Goal: Task Accomplishment & Management: Use online tool/utility

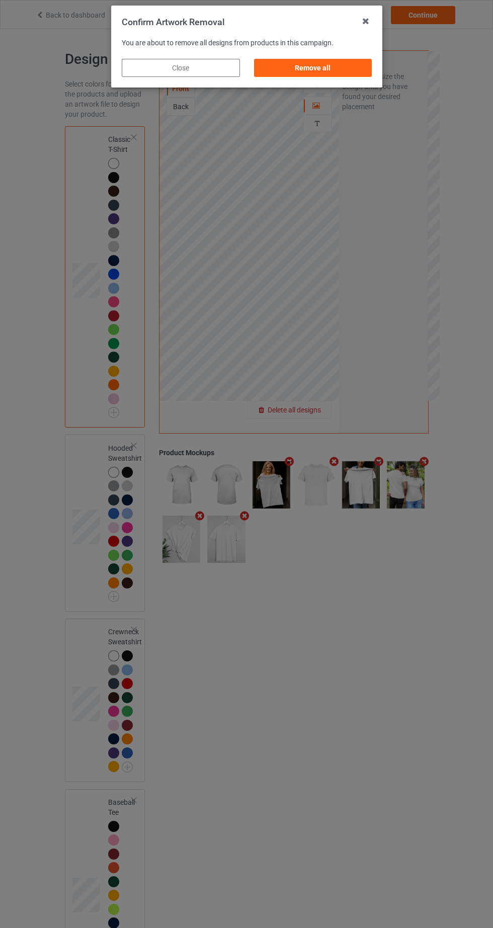
click at [336, 74] on div "Remove all" at bounding box center [313, 68] width 118 height 18
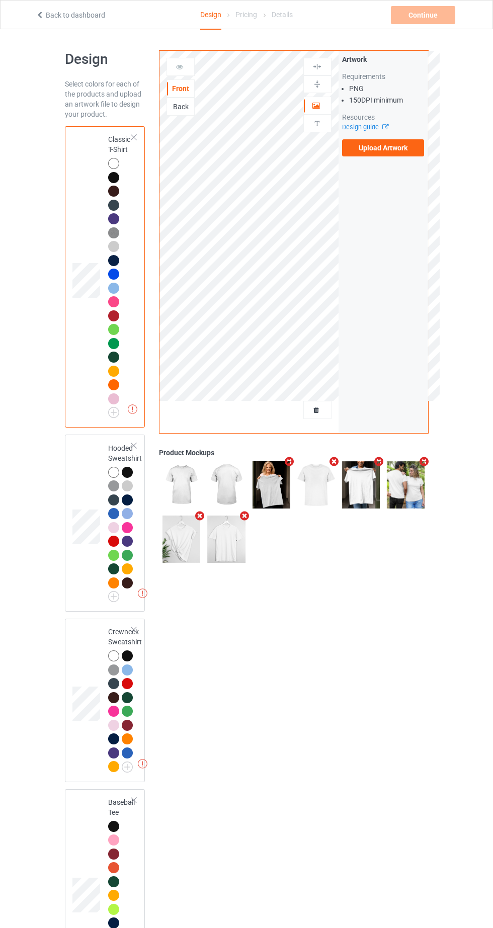
click at [406, 150] on label "Upload Artwork" at bounding box center [383, 147] width 82 height 17
click at [0, 0] on input "Upload Artwork" at bounding box center [0, 0] width 0 height 0
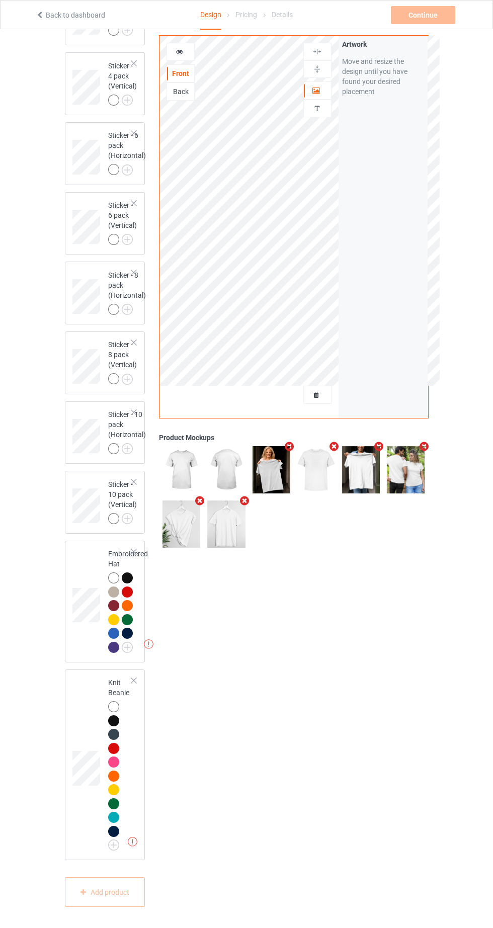
scroll to position [3161, 0]
click at [127, 583] on div at bounding box center [127, 577] width 11 height 11
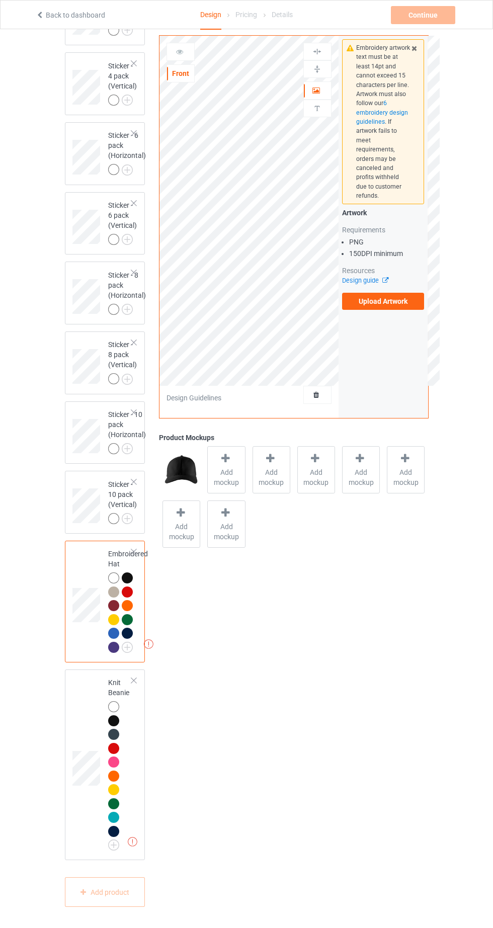
click at [414, 293] on label "Upload Artwork" at bounding box center [383, 301] width 82 height 17
click at [0, 0] on input "Upload Artwork" at bounding box center [0, 0] width 0 height 0
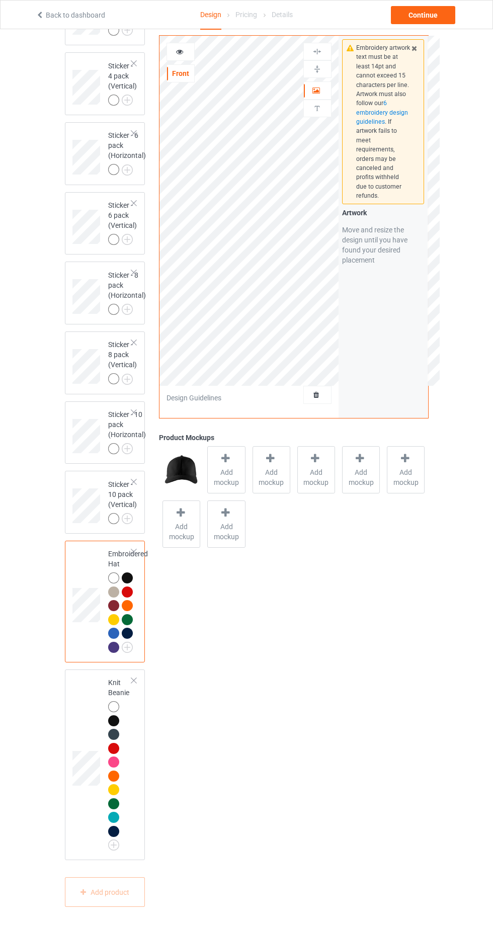
scroll to position [3157, 0]
click at [432, 21] on div "Continue" at bounding box center [423, 15] width 64 height 18
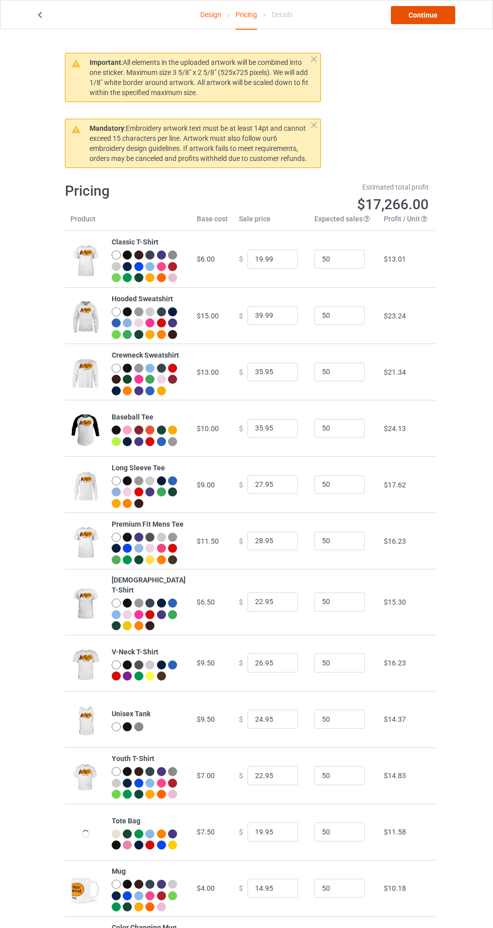
click at [424, 15] on link "Continue" at bounding box center [423, 15] width 64 height 18
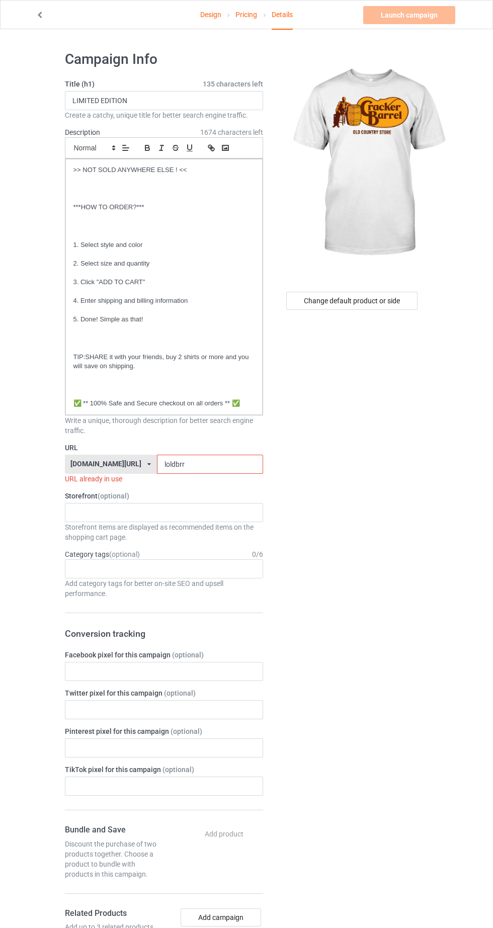
click at [222, 462] on input "loldbrr" at bounding box center [210, 464] width 106 height 19
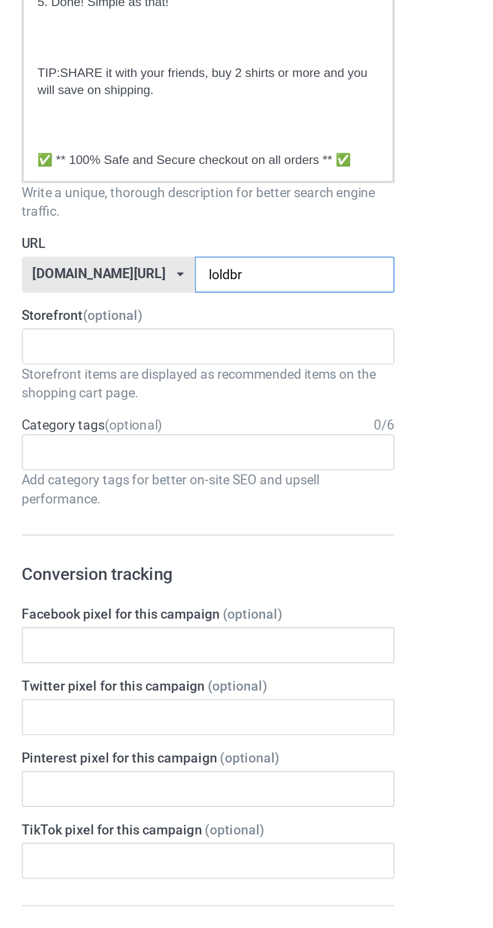
type input "loldb"
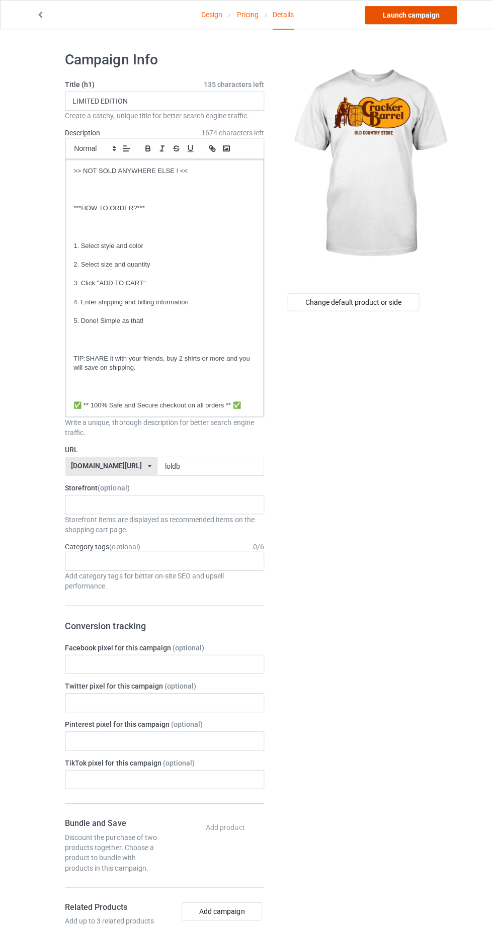
click at [421, 16] on link "Launch campaign" at bounding box center [409, 15] width 92 height 18
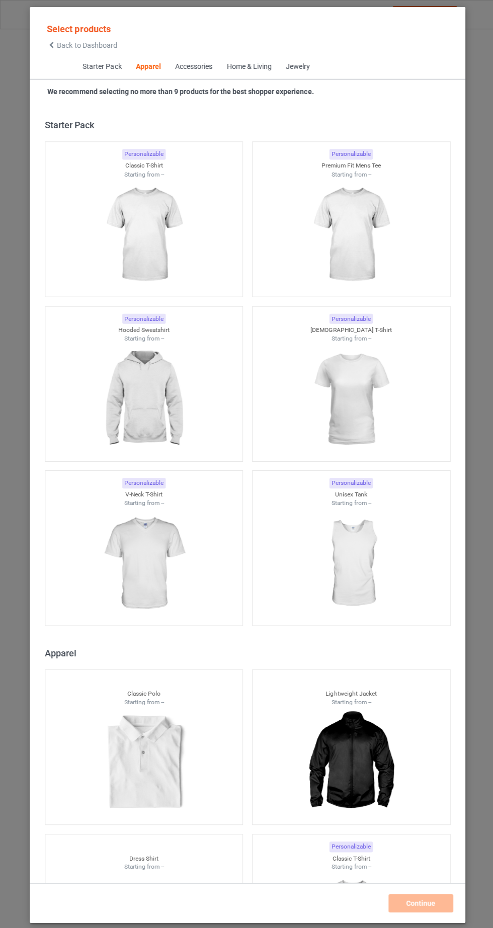
scroll to position [538, 0]
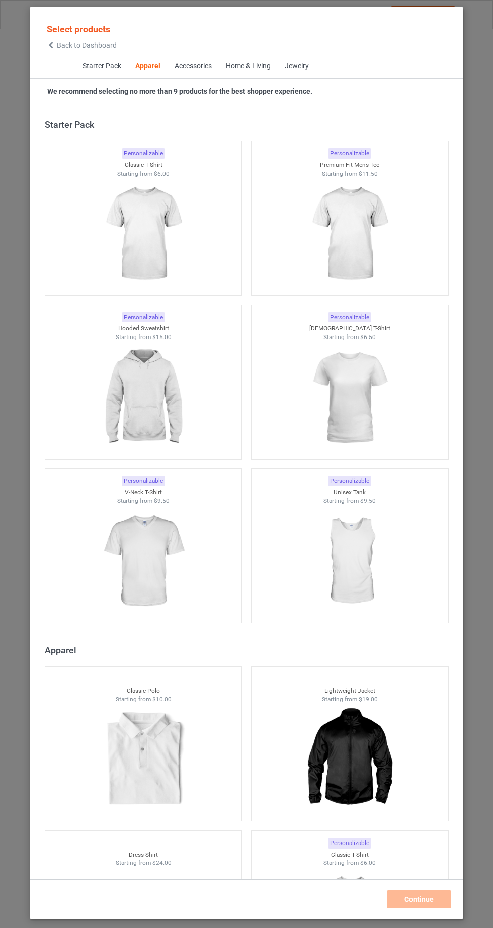
scroll to position [538, 0]
